Goal: Entertainment & Leisure: Consume media (video, audio)

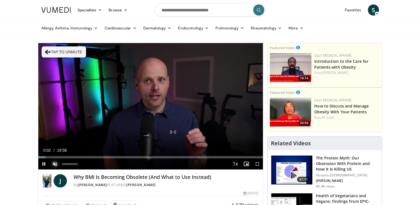
click at [56, 165] on span "Video Player" at bounding box center [54, 163] width 11 height 11
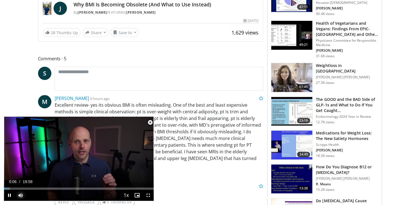
scroll to position [250, 0]
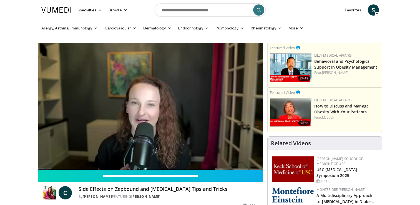
drag, startPoint x: 60, startPoint y: 163, endPoint x: 76, endPoint y: 161, distance: 15.3
click at [76, 161] on video-js "**********" at bounding box center [150, 106] width 225 height 127
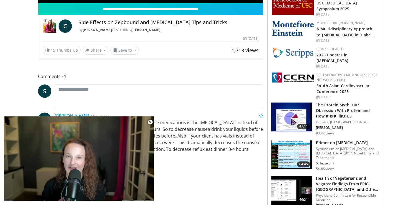
scroll to position [278, 0]
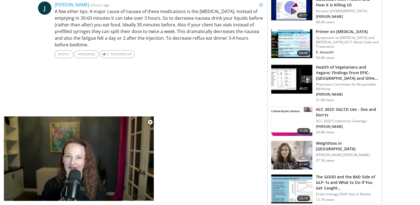
drag, startPoint x: 96, startPoint y: 44, endPoint x: 90, endPoint y: 12, distance: 32.8
click at [90, 12] on p "A few other tips: A major cause of nausea of these medications is the [MEDICAL_…" at bounding box center [159, 28] width 209 height 40
copy p "A major cause of nausea of these medications is the [MEDICAL_DATA]. Instead of …"
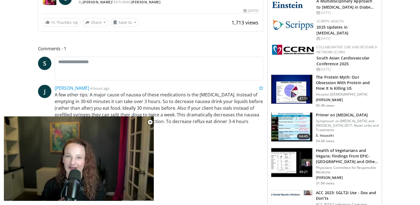
scroll to position [139, 0]
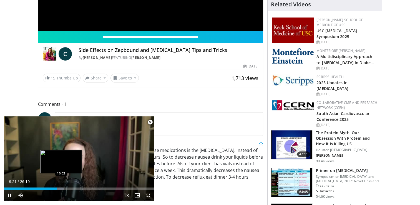
click at [62, 188] on div "Progress Bar" at bounding box center [58, 189] width 9 height 2
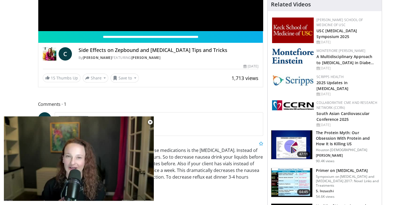
click at [68, 188] on div "10 seconds Tap to unmute" at bounding box center [79, 158] width 150 height 84
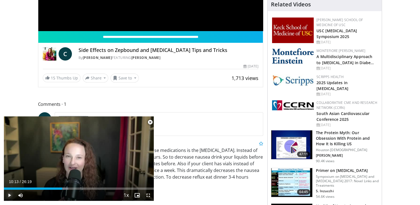
click at [8, 196] on span "Video Player" at bounding box center [9, 195] width 11 height 11
click at [70, 189] on div "Loaded : 42.99% 10:14 11:33" at bounding box center [79, 189] width 150 height 2
click at [77, 188] on div "Loaded : 48.05% 11:38 12:49" at bounding box center [79, 189] width 150 height 2
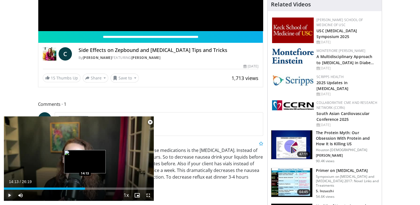
click at [85, 187] on div "Loaded : 53.11% 12:55 14:13" at bounding box center [79, 187] width 150 height 5
click at [95, 188] on div "Loaded : 58.17% 14:17 15:59" at bounding box center [79, 189] width 150 height 2
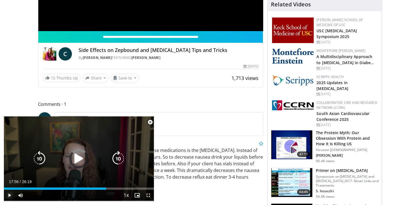
click at [106, 187] on div "Loaded : 65.12% 17:56 17:29" at bounding box center [79, 187] width 150 height 5
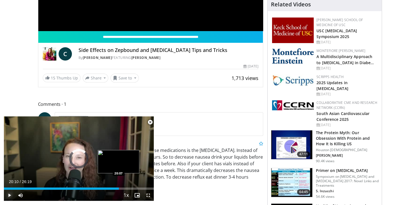
click at [119, 188] on div "Loaded : 72.19% 20:10 20:07" at bounding box center [79, 189] width 150 height 2
click at [116, 188] on div "20:16" at bounding box center [62, 189] width 116 height 2
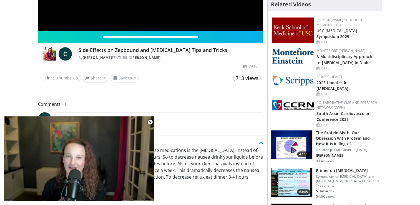
click at [135, 188] on div "10 seconds Tap to unmute" at bounding box center [79, 158] width 150 height 84
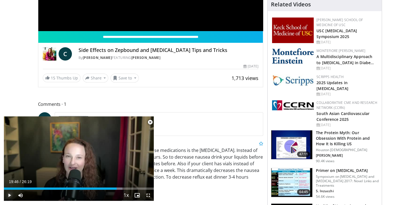
click at [8, 195] on span "Video Player" at bounding box center [9, 195] width 11 height 11
click at [133, 188] on div "Loaded : 79.03% 19:47 22:31" at bounding box center [79, 189] width 150 height 2
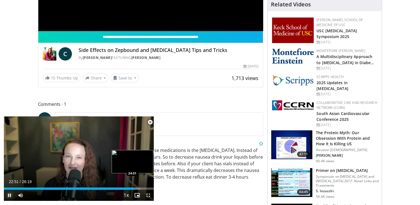
click at [146, 188] on div "Loaded : 91.04% 22:51 24:51" at bounding box center [79, 189] width 150 height 2
